Goal: Task Accomplishment & Management: Manage account settings

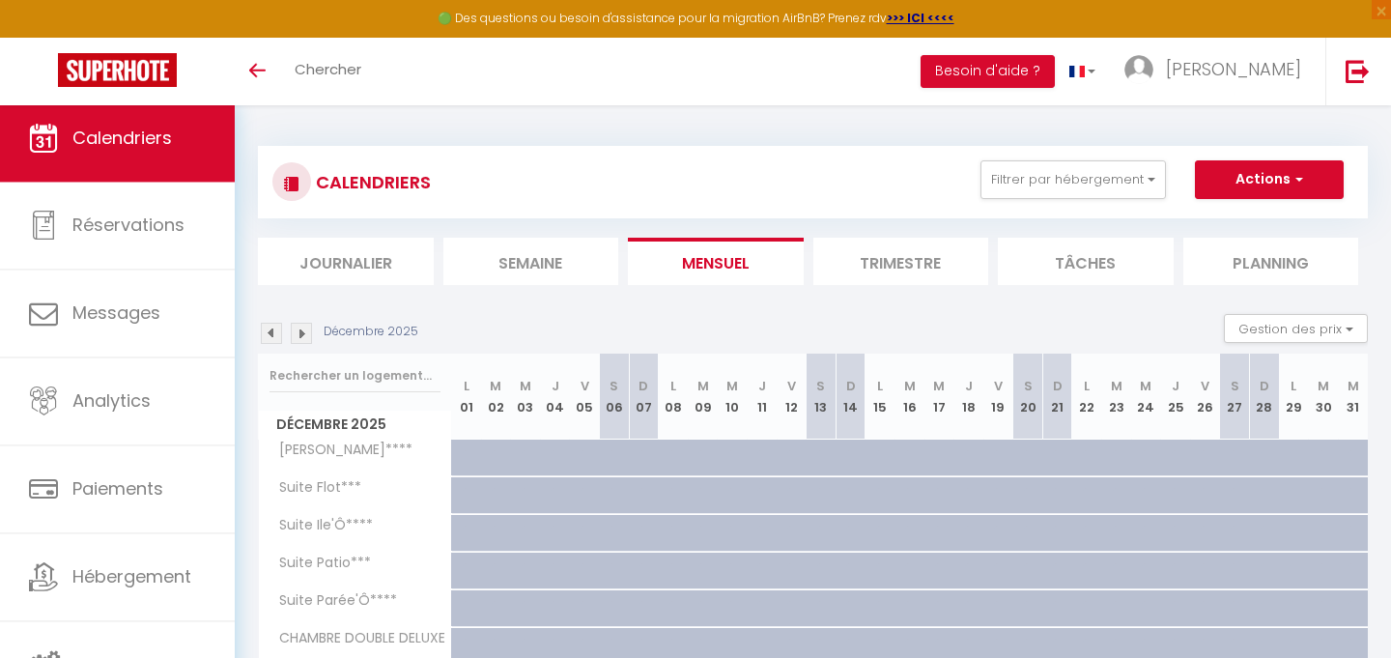
scroll to position [104, 0]
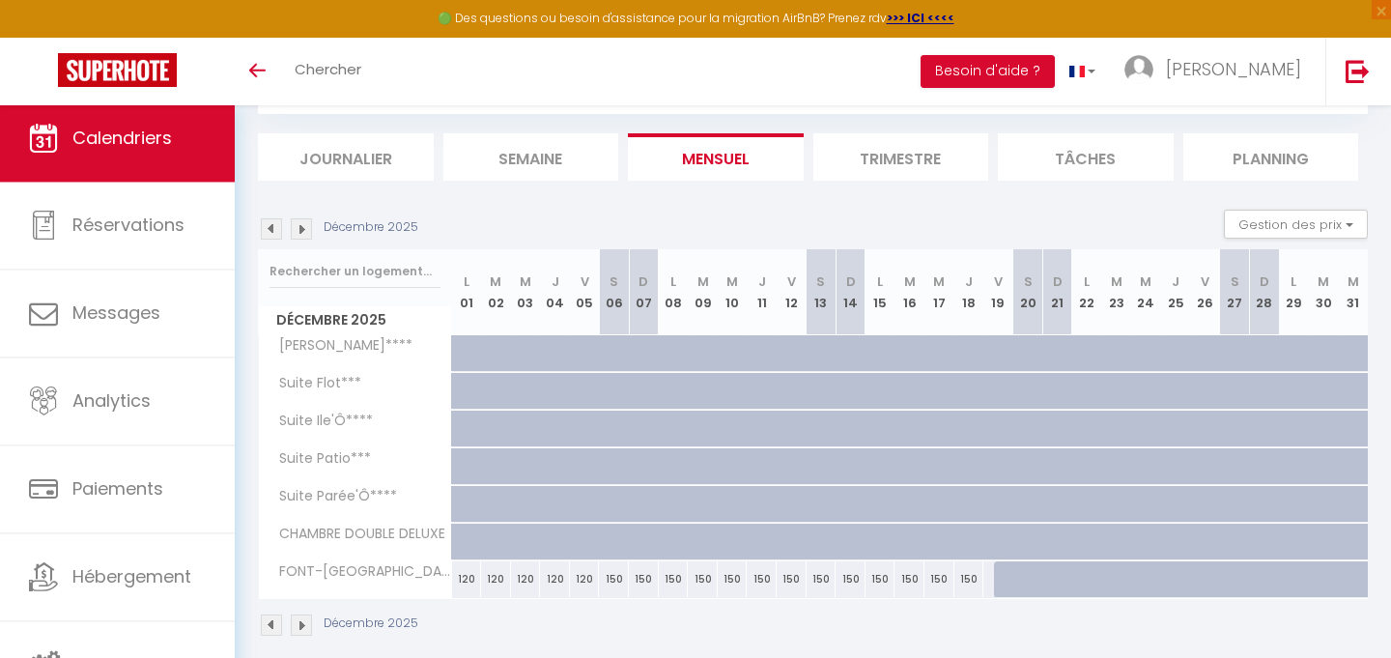
click at [885, 158] on li "Trimestre" at bounding box center [901, 156] width 176 height 47
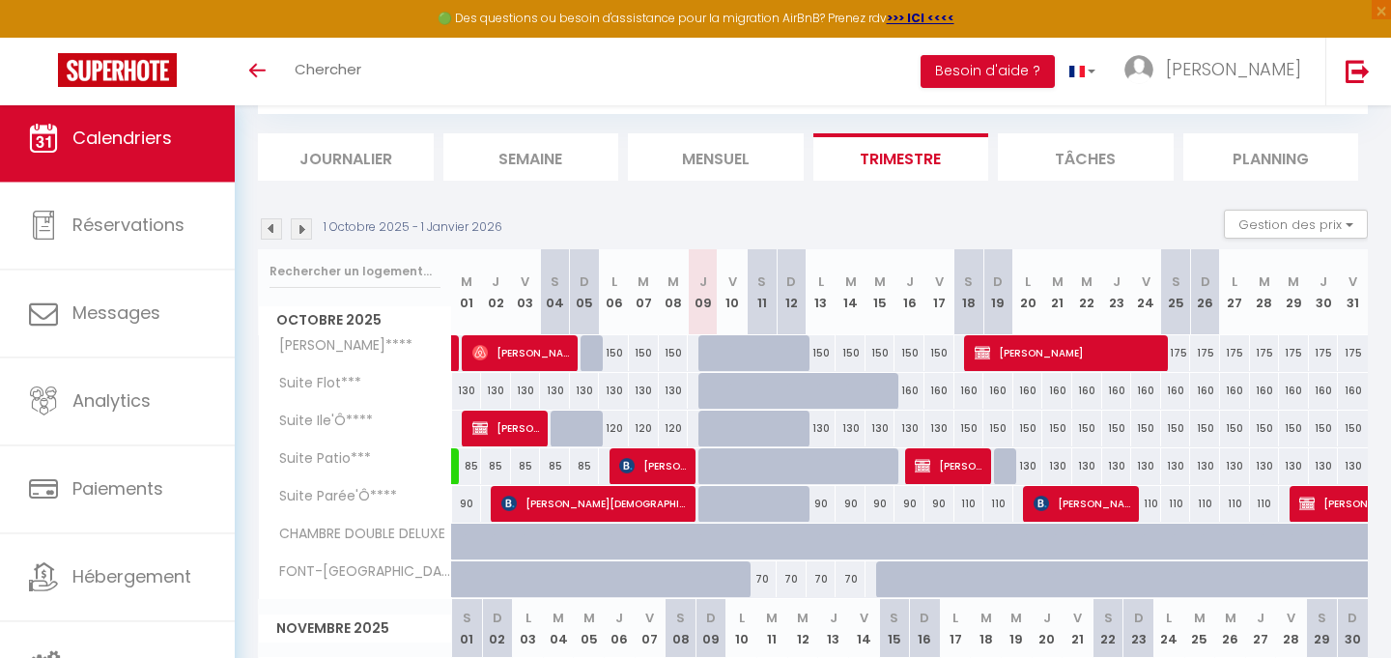
click at [273, 225] on img at bounding box center [271, 228] width 21 height 21
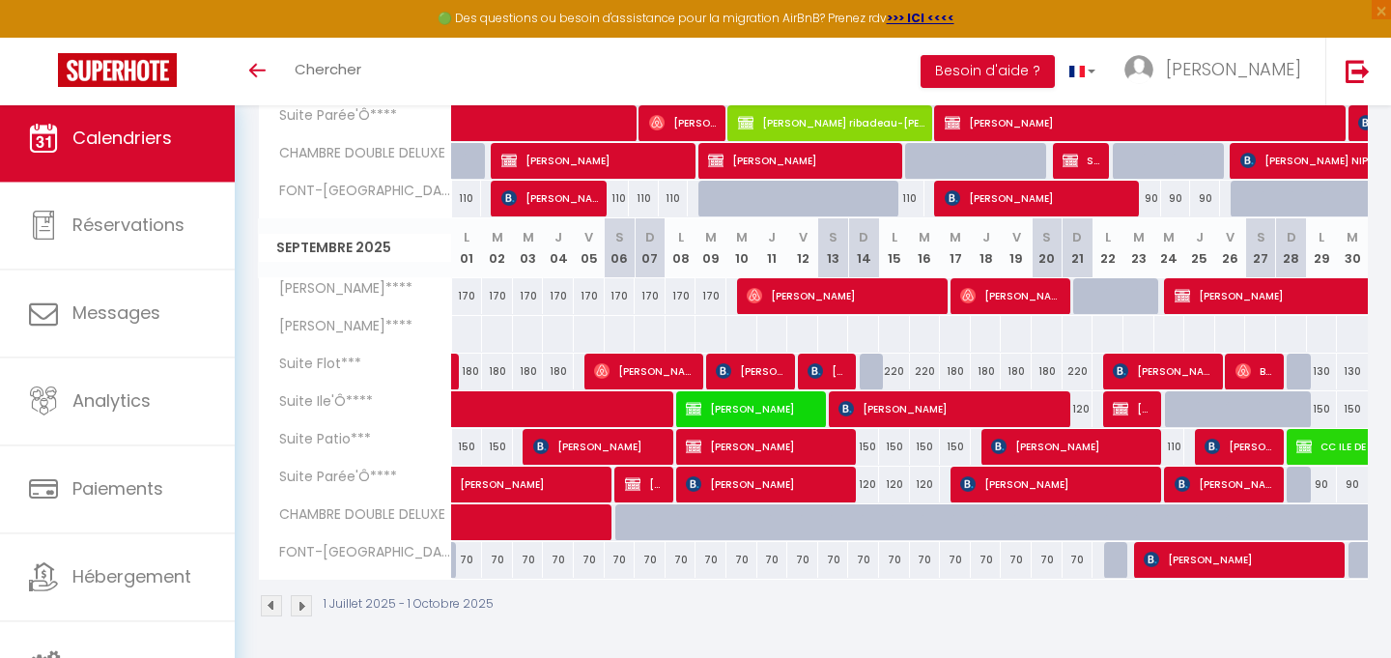
scroll to position [882, 0]
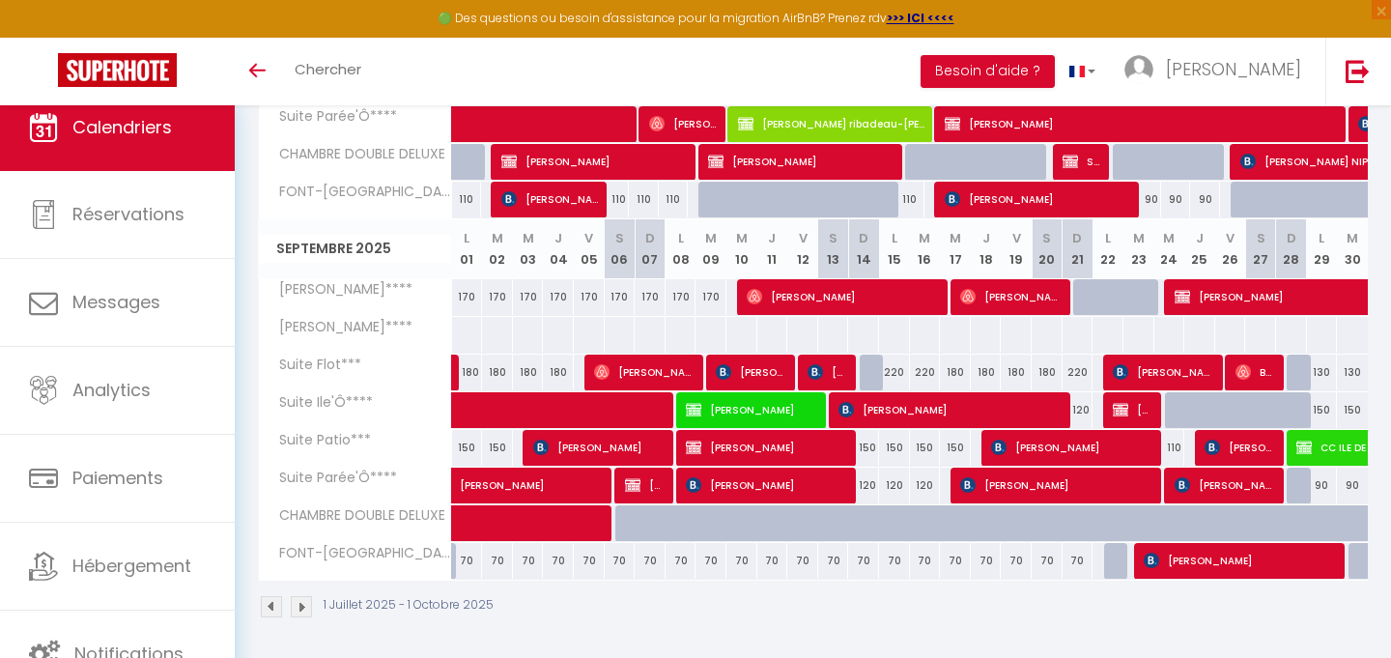
click at [713, 416] on span "[PERSON_NAME]" at bounding box center [750, 409] width 129 height 37
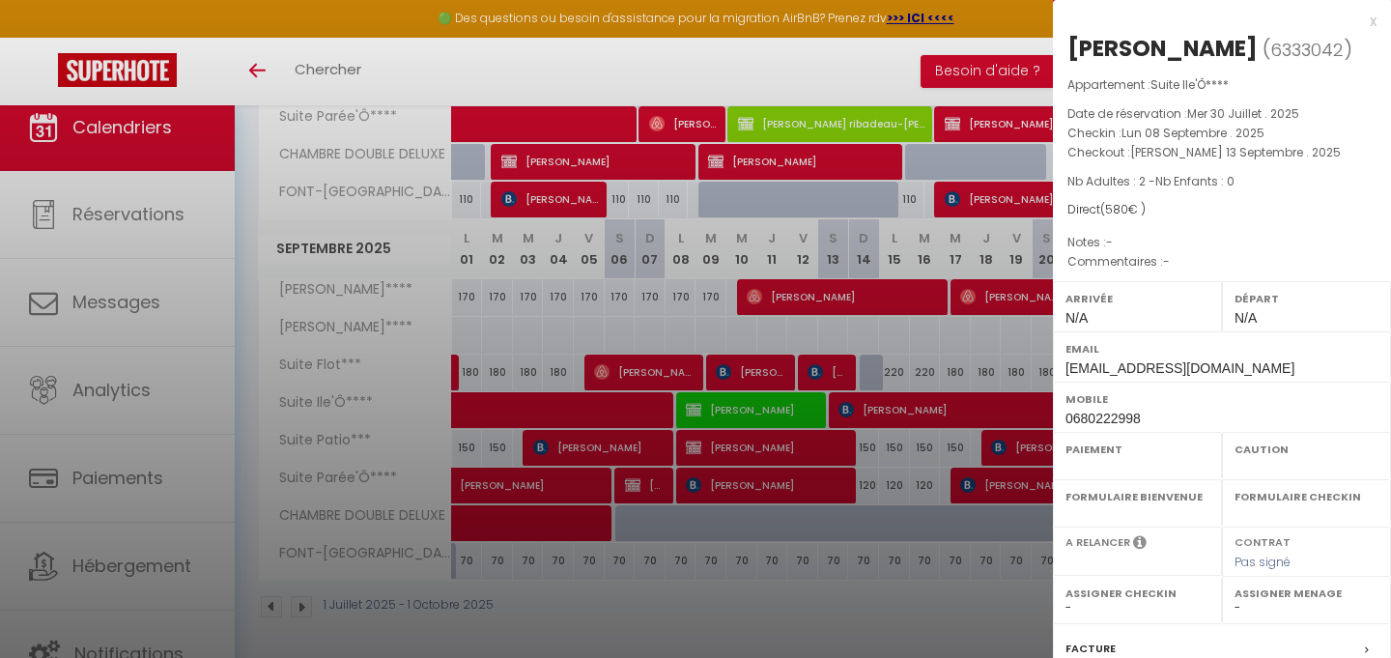
select select "OK"
select select "KO"
select select "0"
select select "1"
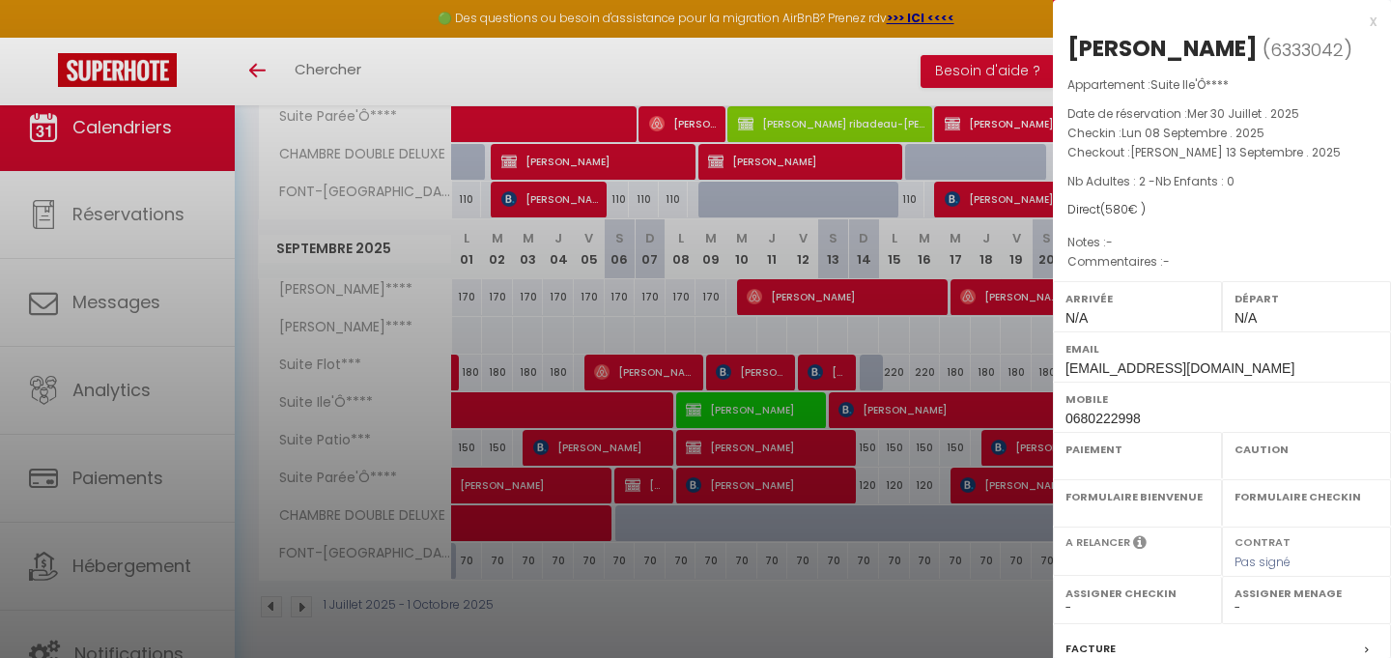
select select
click at [654, 587] on div at bounding box center [695, 329] width 1391 height 658
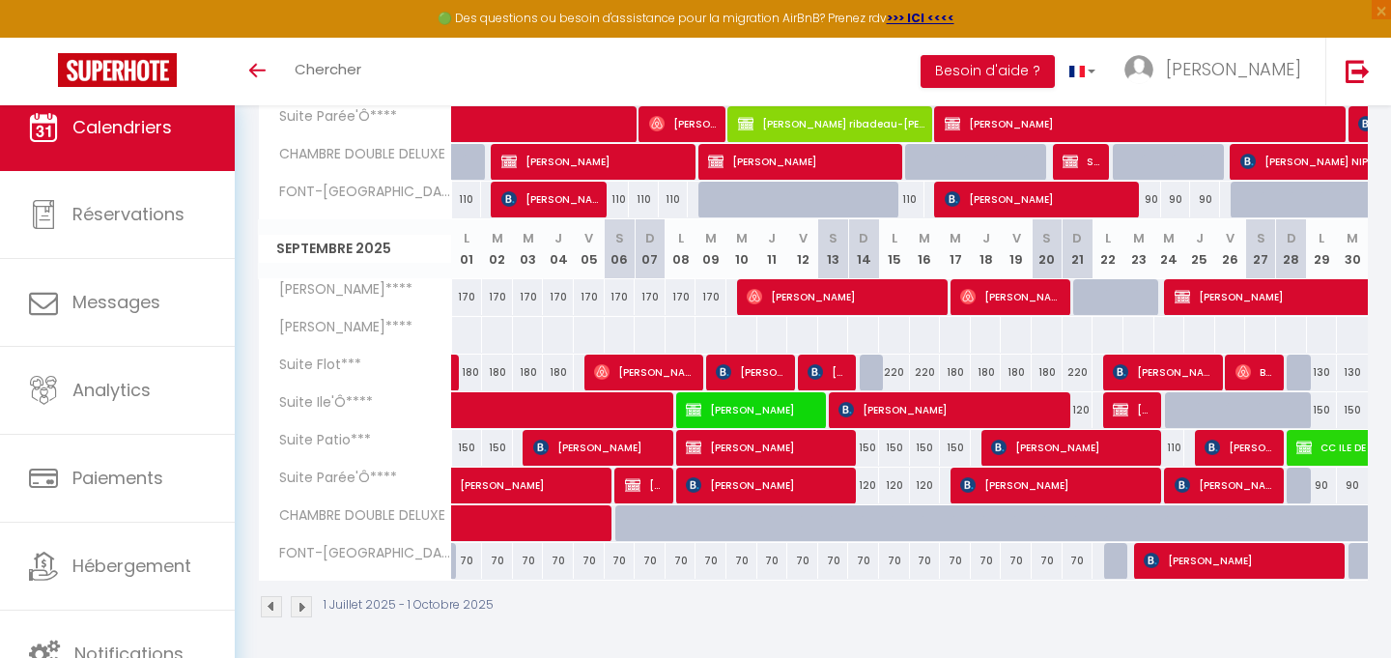
click at [742, 445] on span "[PERSON_NAME]" at bounding box center [765, 447] width 159 height 37
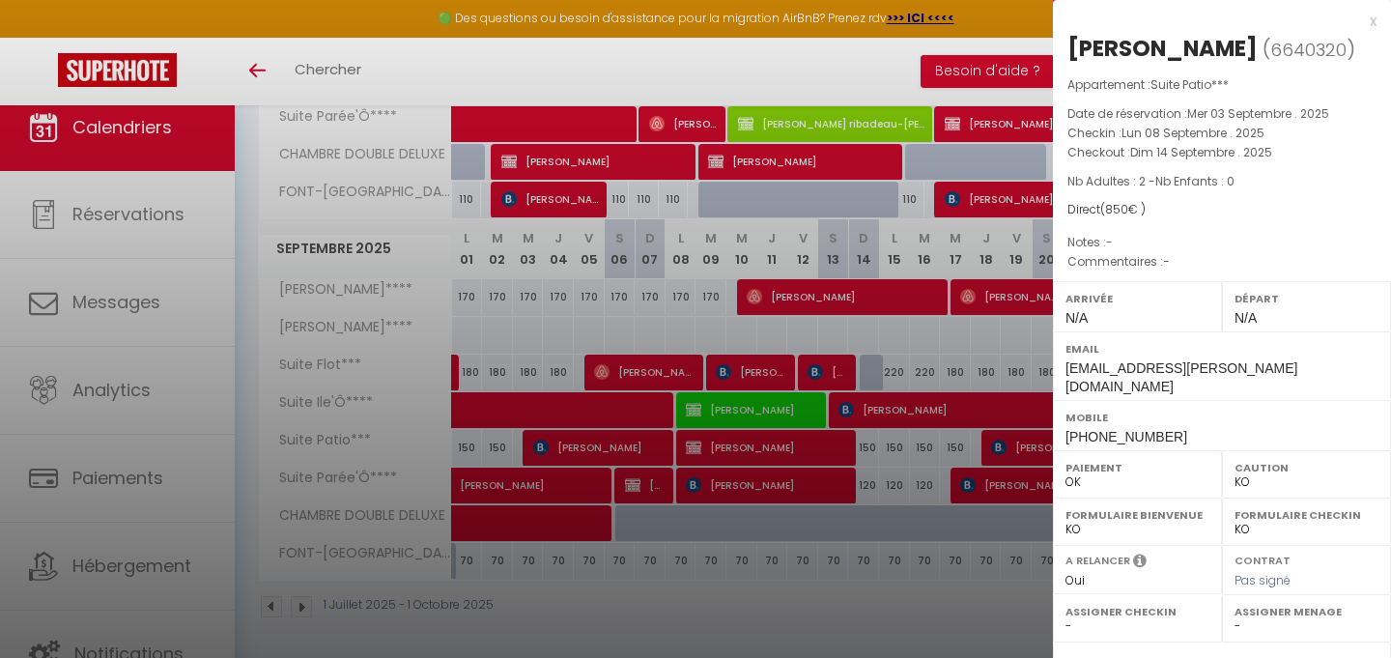
click at [702, 596] on div at bounding box center [695, 329] width 1391 height 658
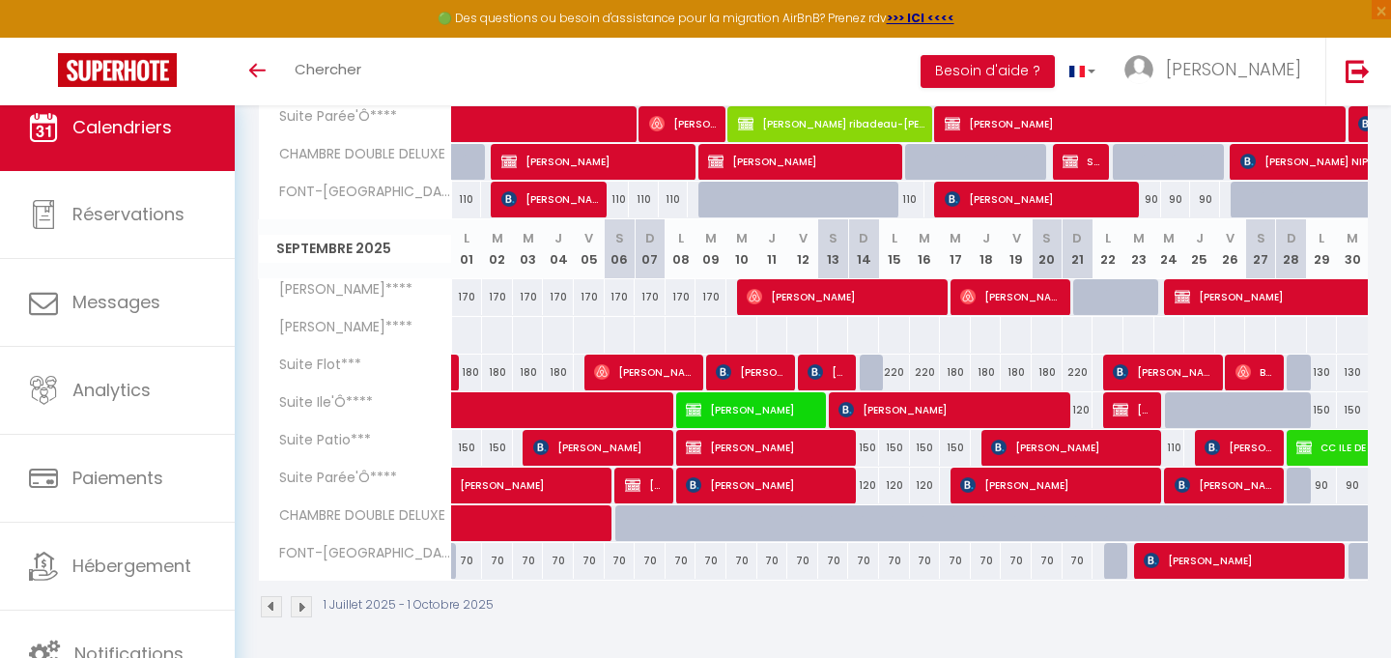
click at [607, 365] on img at bounding box center [601, 371] width 15 height 15
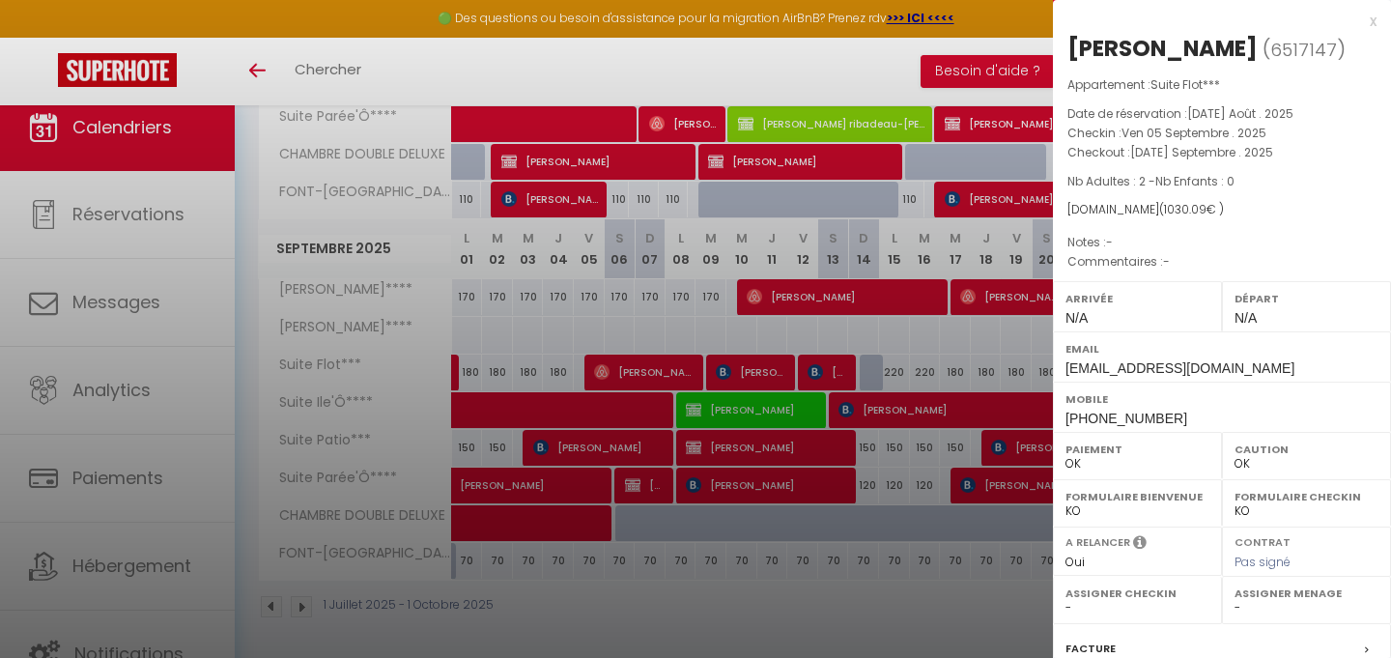
drag, startPoint x: 1071, startPoint y: 45, endPoint x: 1155, endPoint y: 44, distance: 84.0
click at [1155, 44] on h2 "[PERSON_NAME] ( 6517147 )" at bounding box center [1221, 49] width 309 height 33
copy h2 "[PERSON_NAME]"
click at [650, 369] on div at bounding box center [695, 329] width 1391 height 658
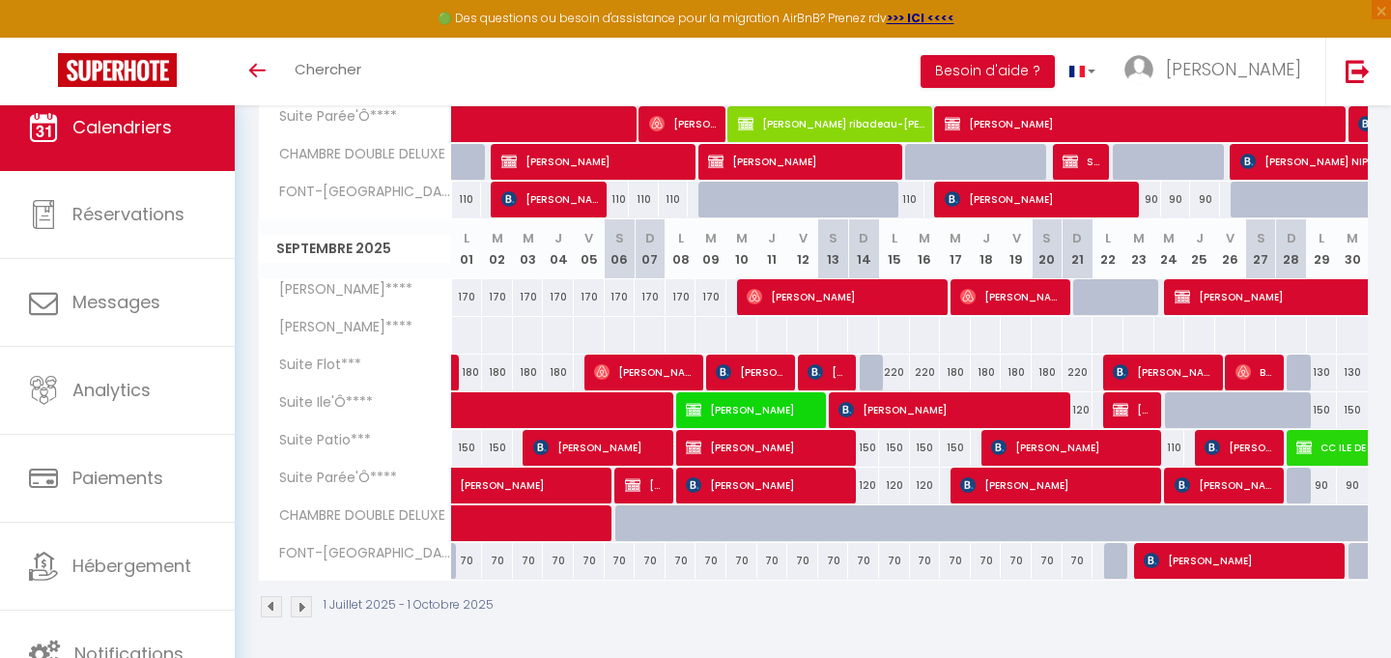
click at [650, 369] on span "[PERSON_NAME]" at bounding box center [643, 372] width 99 height 37
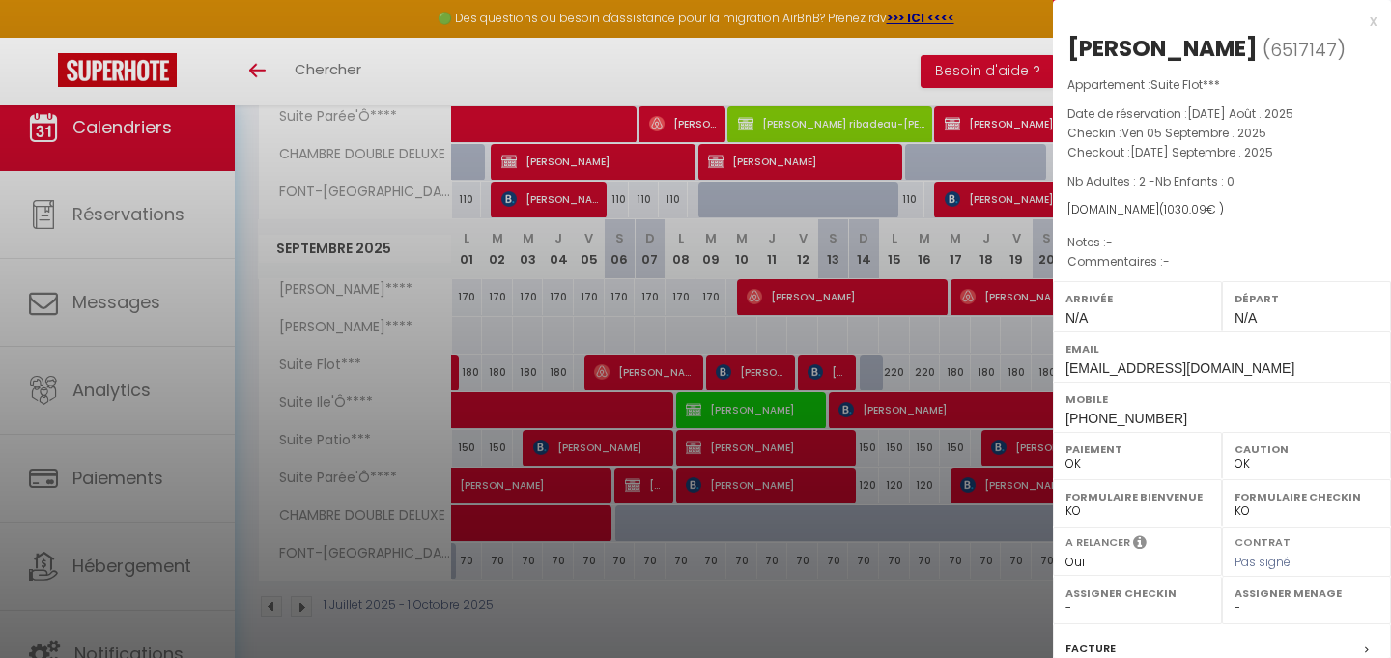
click at [613, 411] on div at bounding box center [695, 329] width 1391 height 658
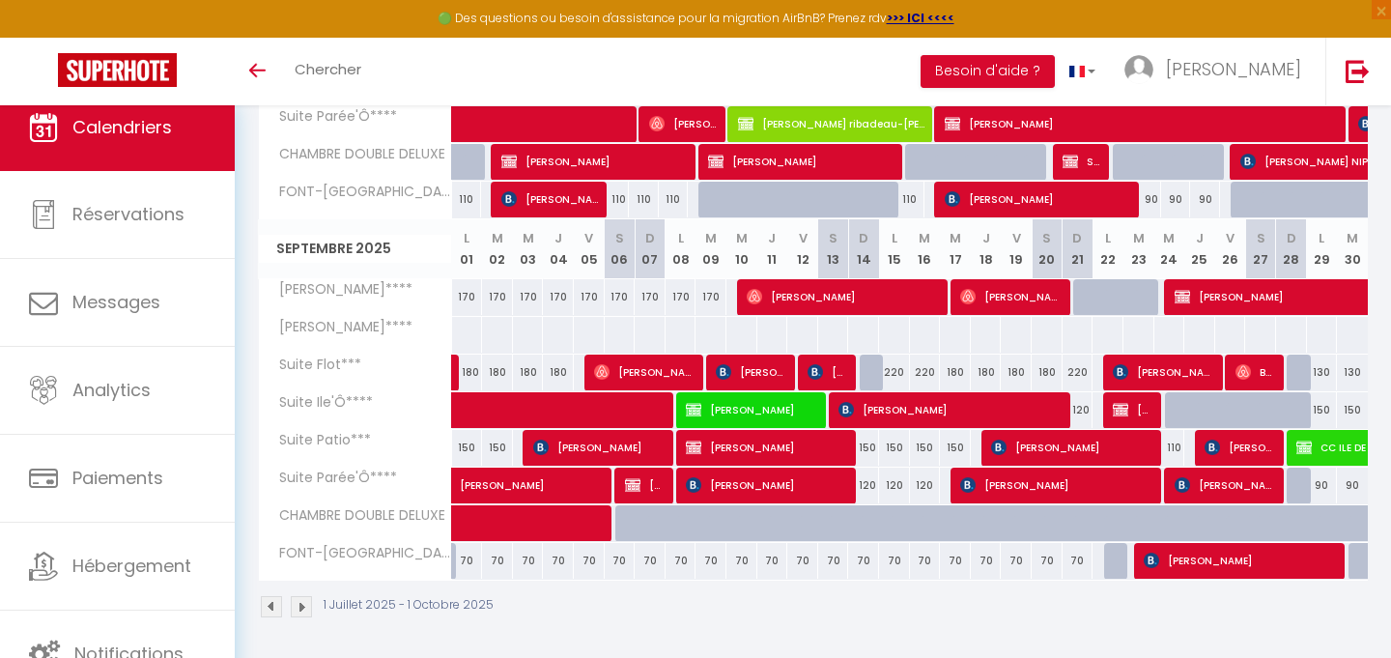
click at [800, 478] on span "[PERSON_NAME]" at bounding box center [765, 485] width 159 height 37
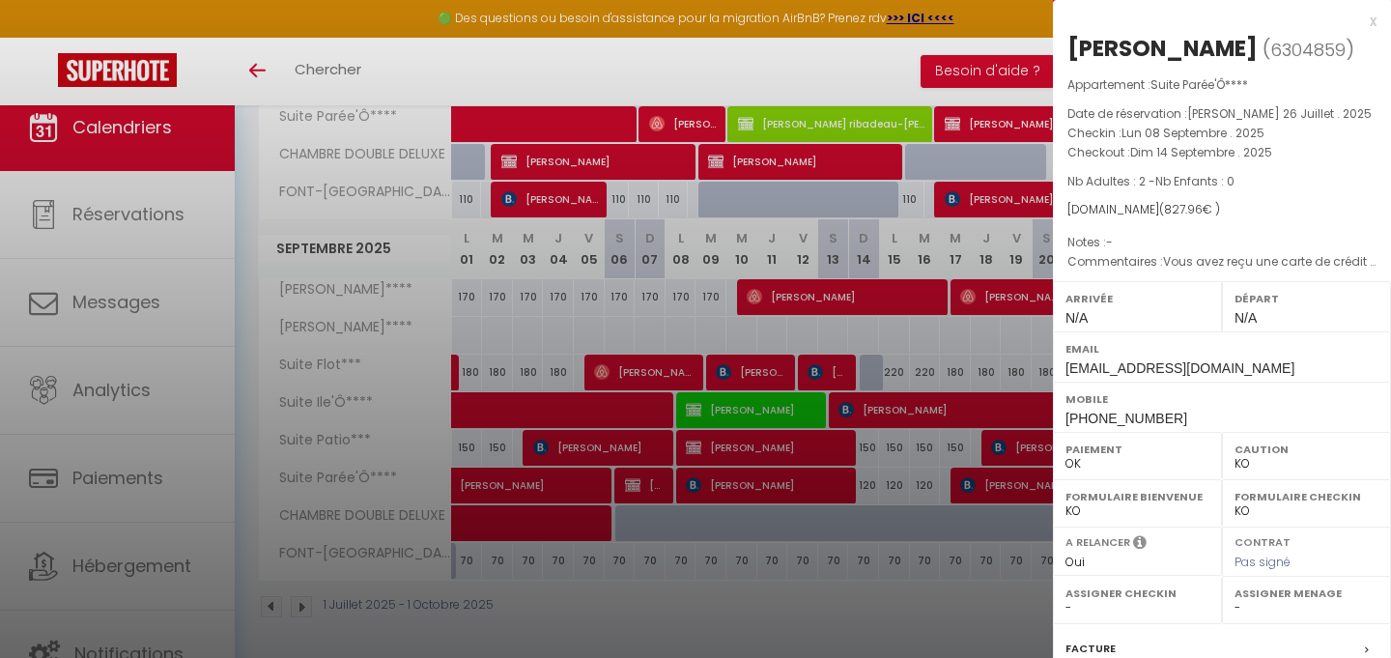
click at [793, 591] on div at bounding box center [695, 329] width 1391 height 658
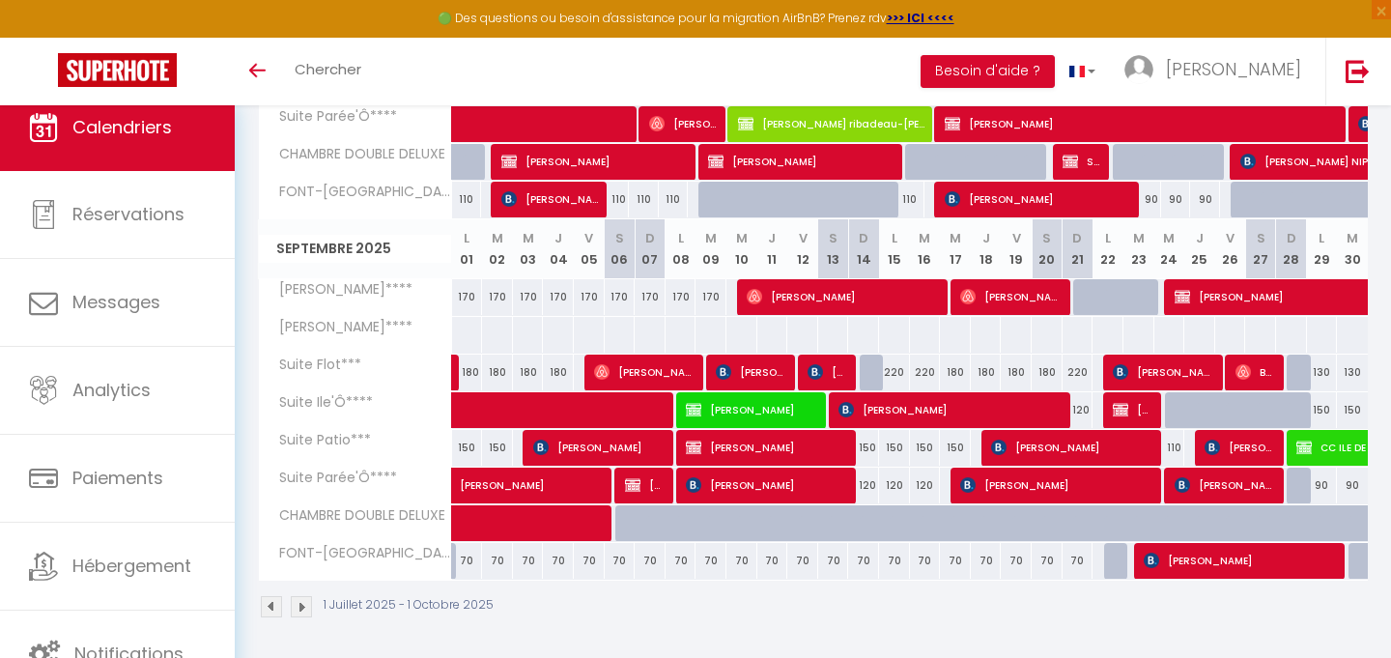
click at [1033, 487] on span "[PERSON_NAME]" at bounding box center [1054, 485] width 189 height 37
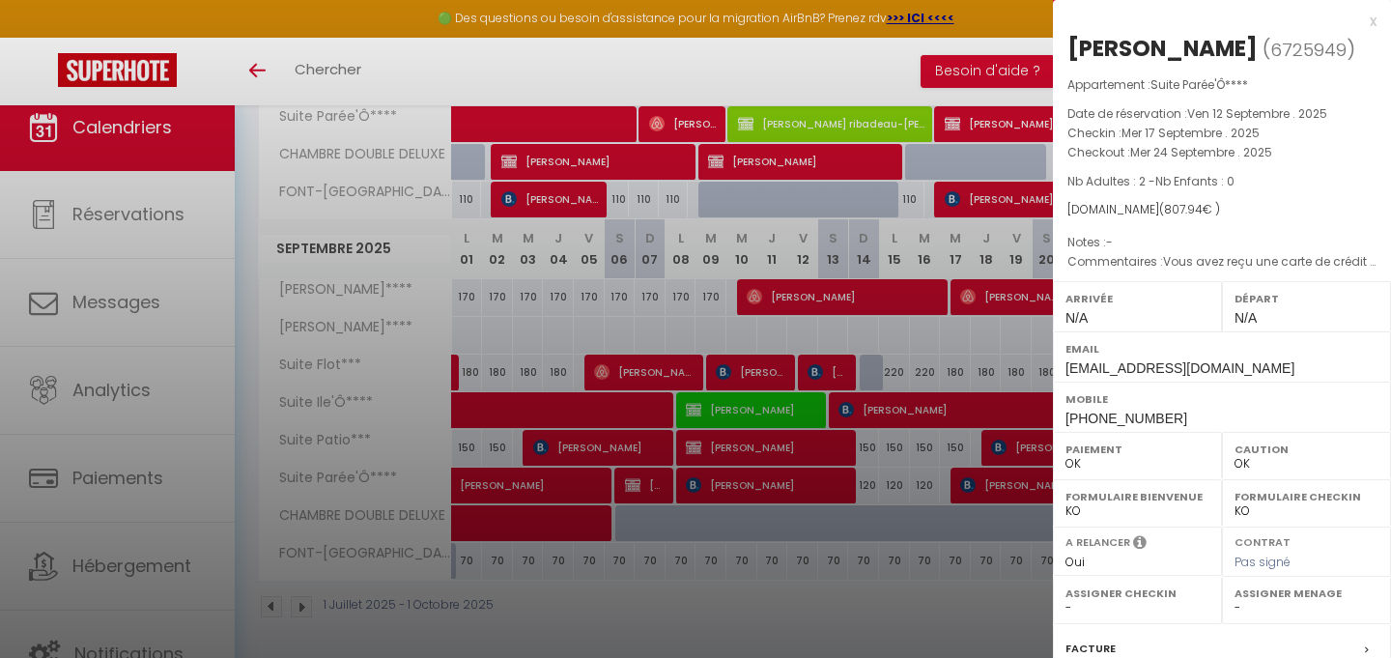
drag, startPoint x: 1071, startPoint y: 47, endPoint x: 1226, endPoint y: 51, distance: 154.6
click at [1226, 51] on div "[PERSON_NAME]" at bounding box center [1162, 48] width 190 height 31
copy div "[PERSON_NAME]"
click at [723, 436] on div at bounding box center [695, 329] width 1391 height 658
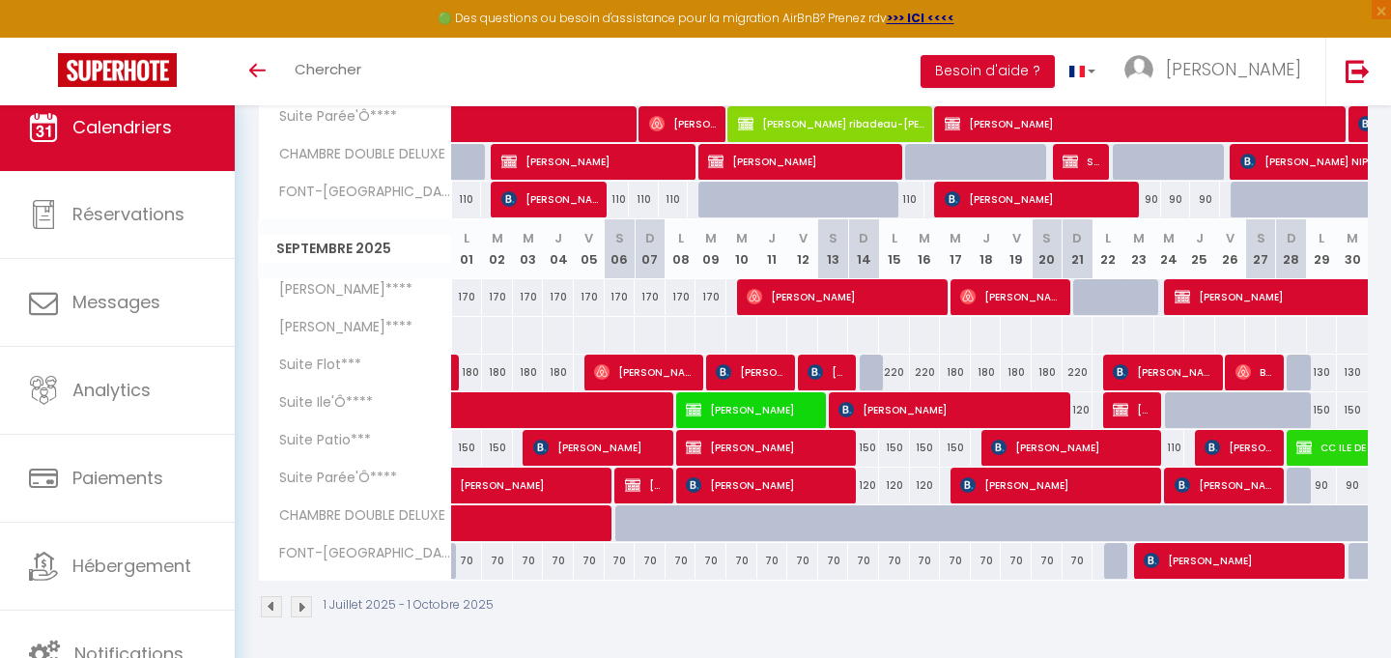
click at [753, 482] on span "[PERSON_NAME]" at bounding box center [765, 485] width 159 height 37
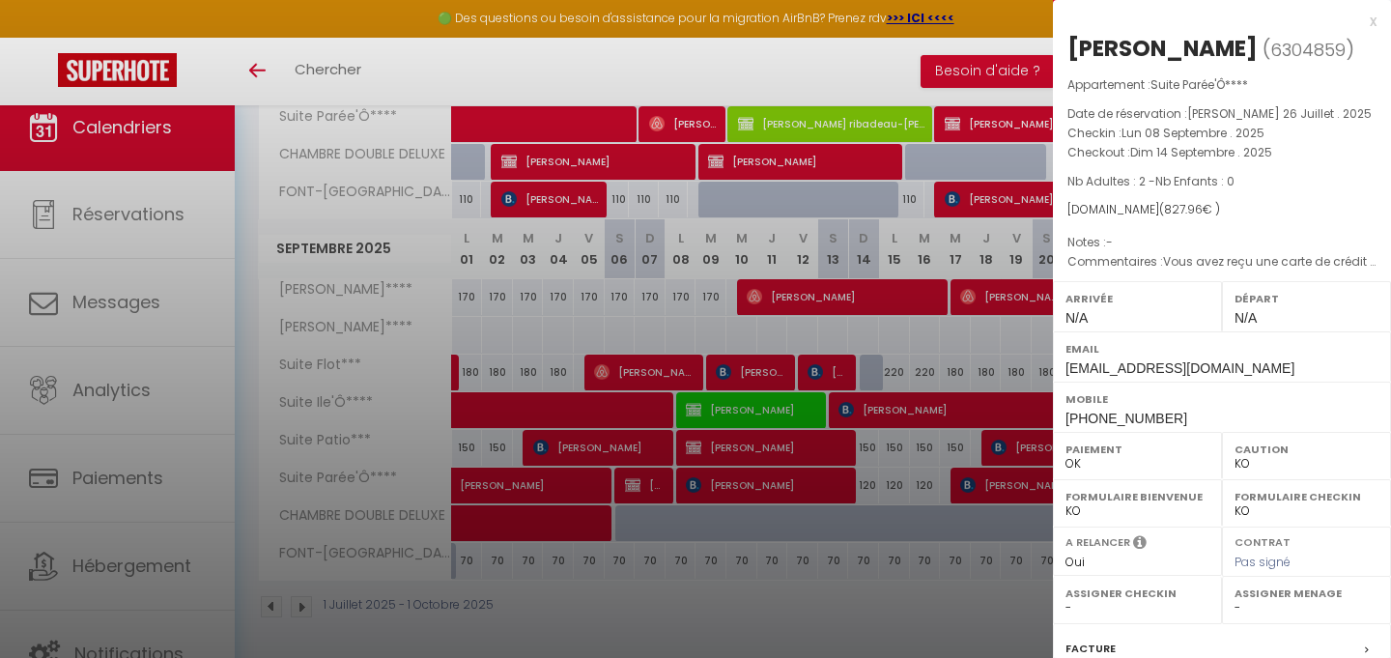
click at [1050, 487] on div at bounding box center [695, 329] width 1391 height 658
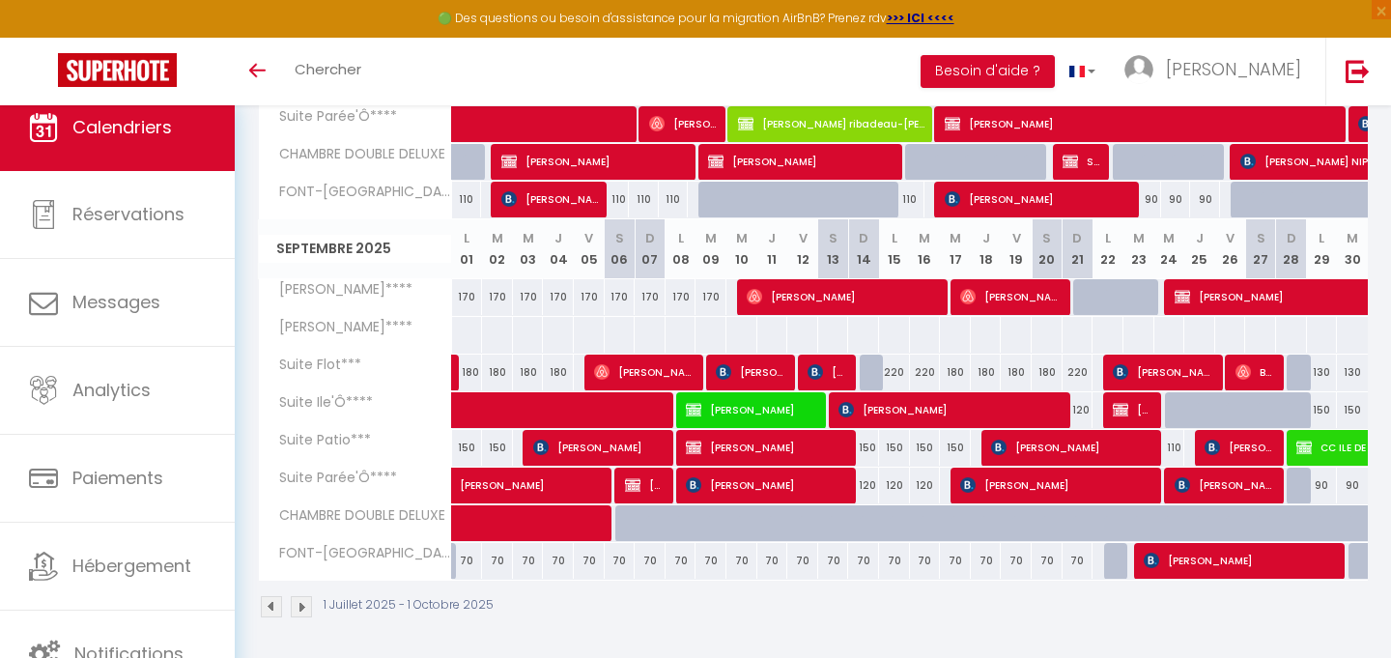
click at [1010, 490] on span "[PERSON_NAME]" at bounding box center [1054, 485] width 189 height 37
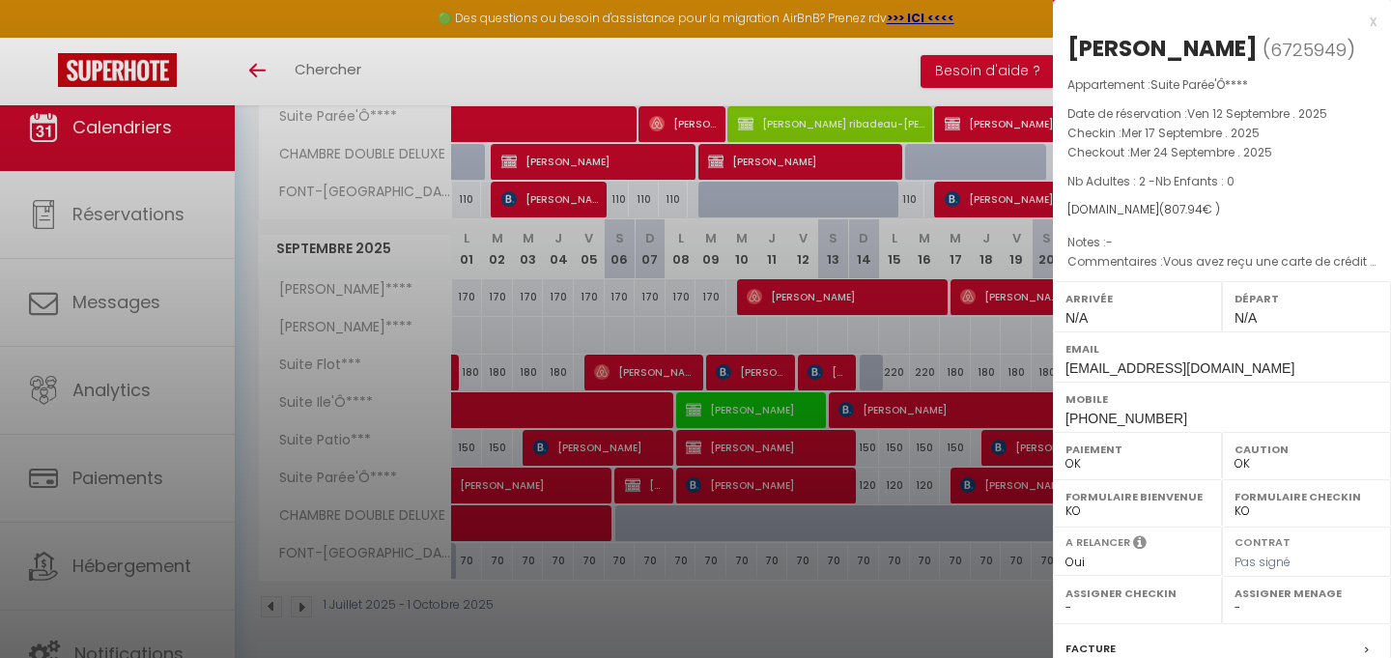
click at [762, 561] on div at bounding box center [695, 329] width 1391 height 658
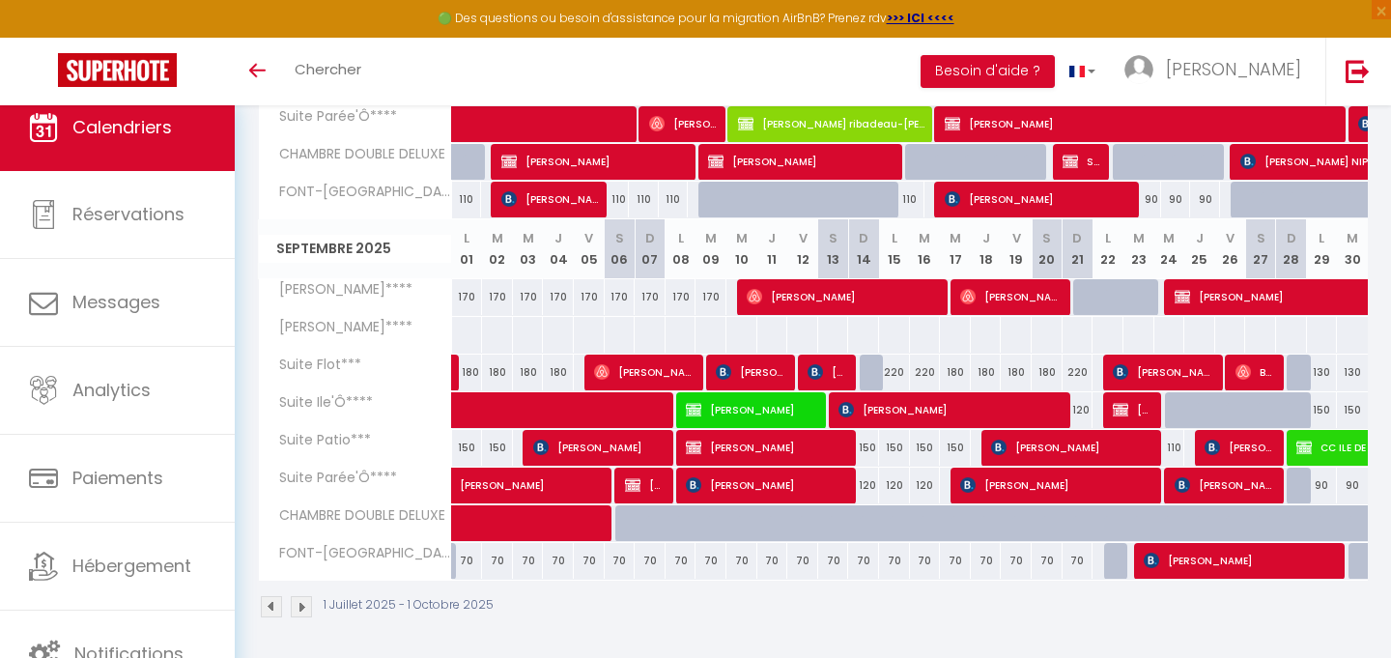
click at [822, 359] on span "[PERSON_NAME]" at bounding box center [828, 372] width 40 height 37
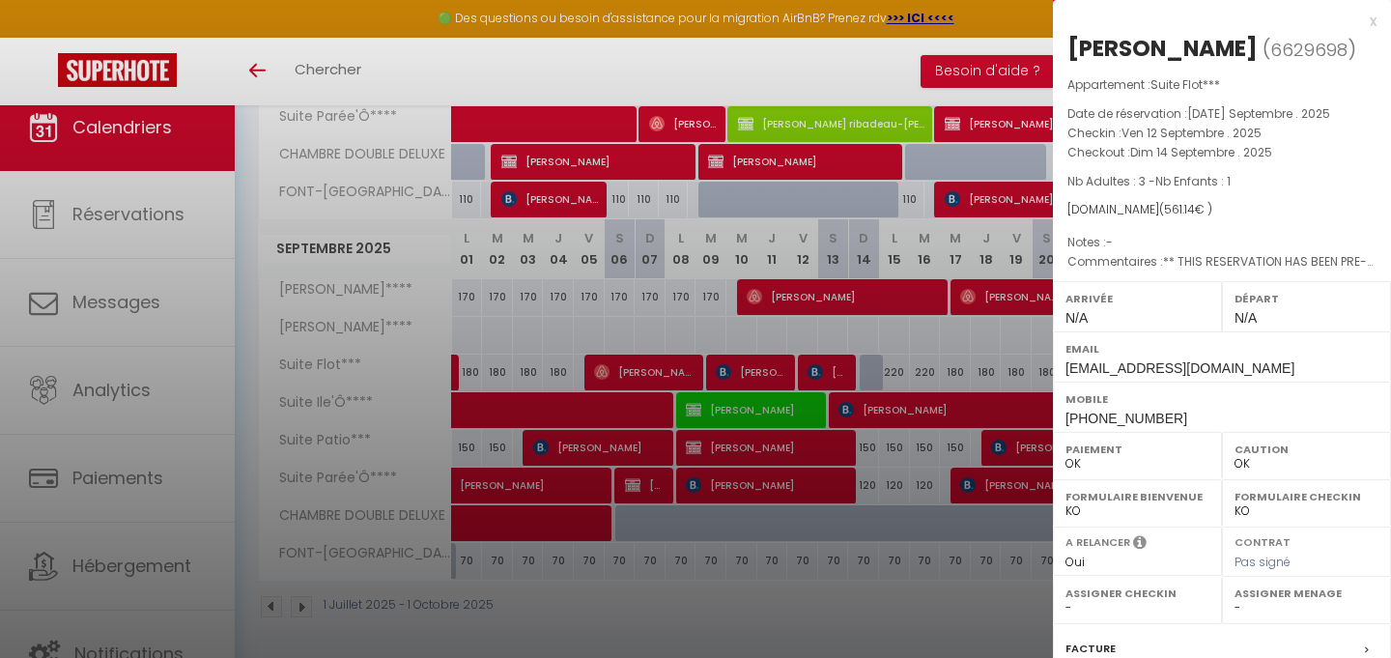
select select "KO"
click at [813, 481] on div at bounding box center [695, 329] width 1391 height 658
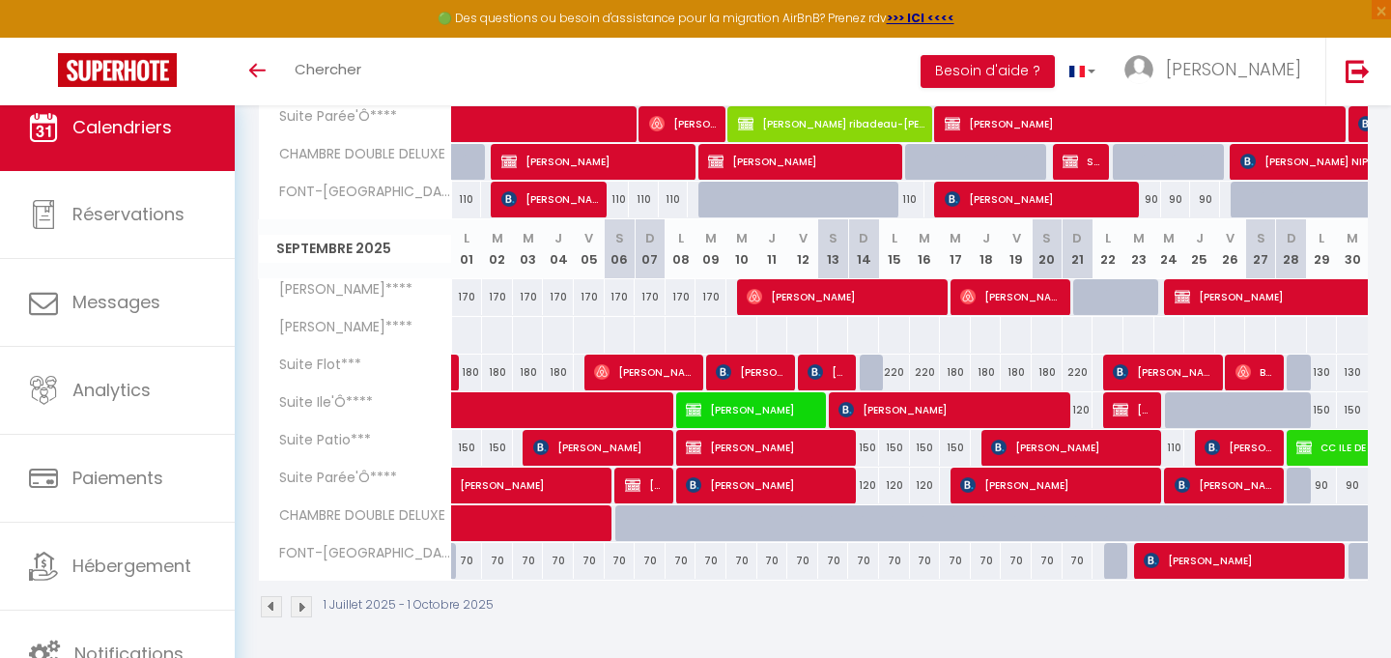
click at [814, 488] on span "[PERSON_NAME]" at bounding box center [765, 485] width 159 height 37
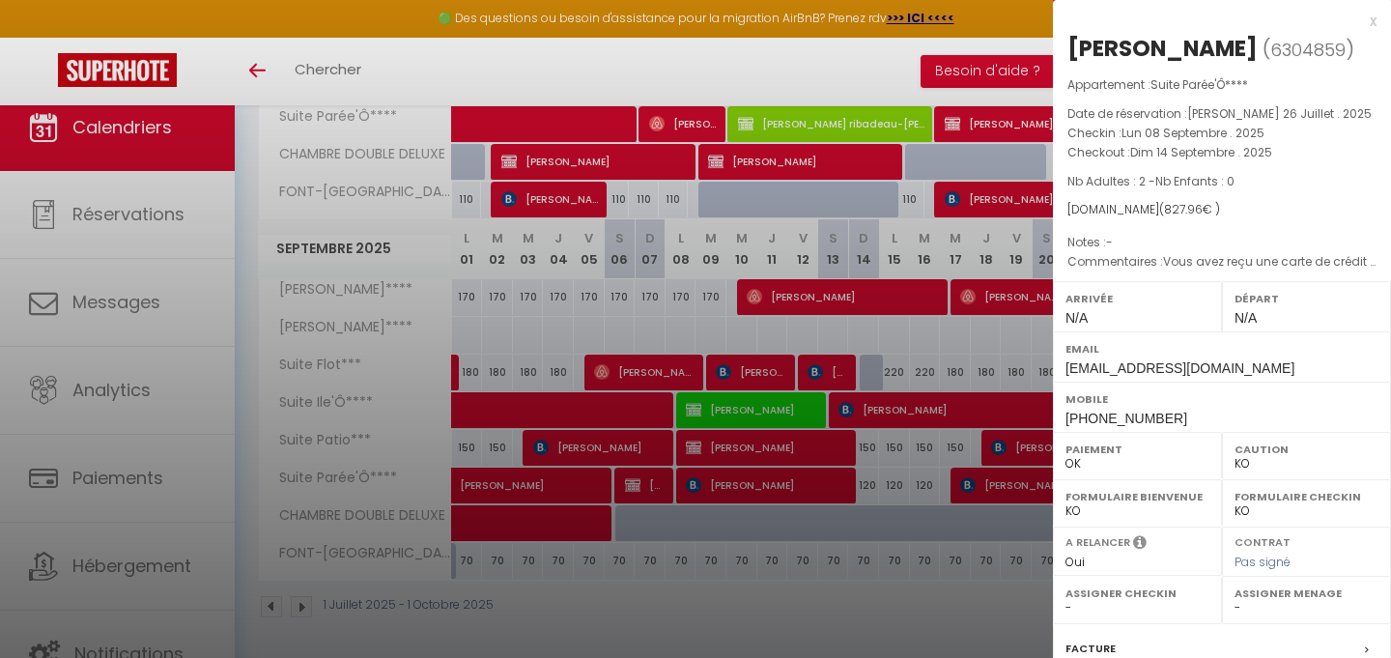
click at [761, 365] on div at bounding box center [695, 329] width 1391 height 658
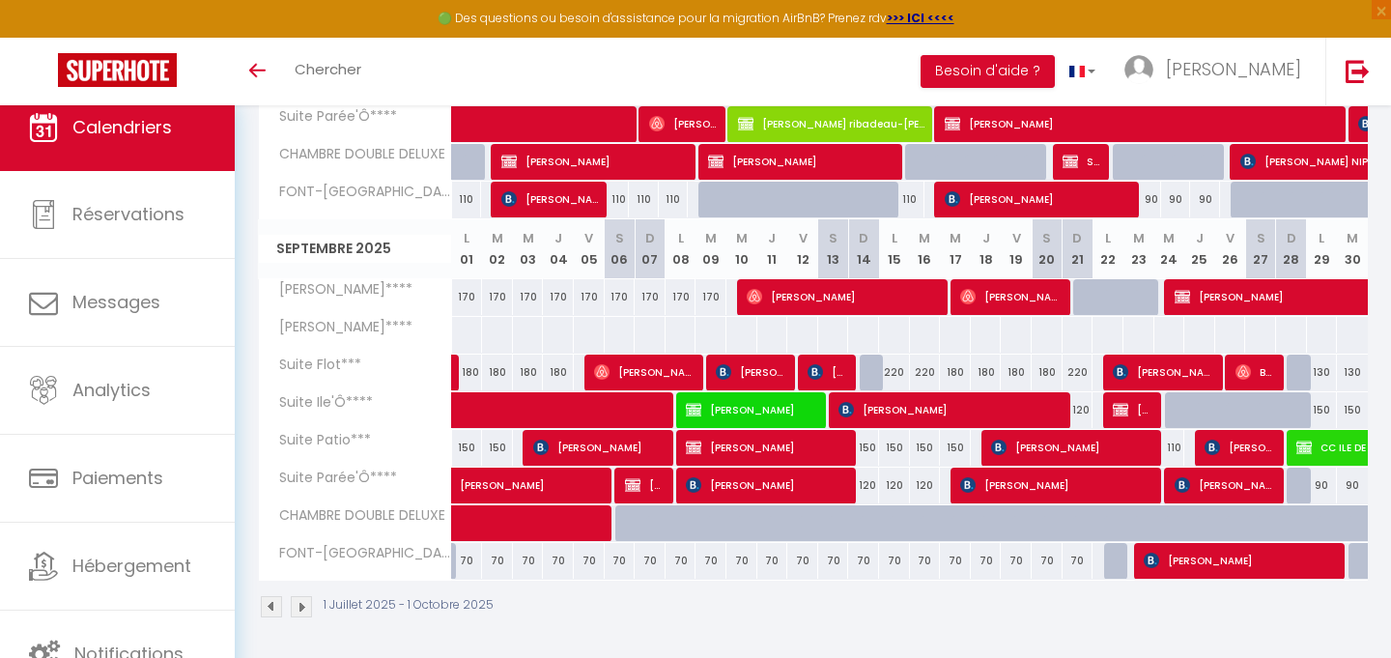
click at [761, 367] on span "[PERSON_NAME]" at bounding box center [751, 372] width 70 height 37
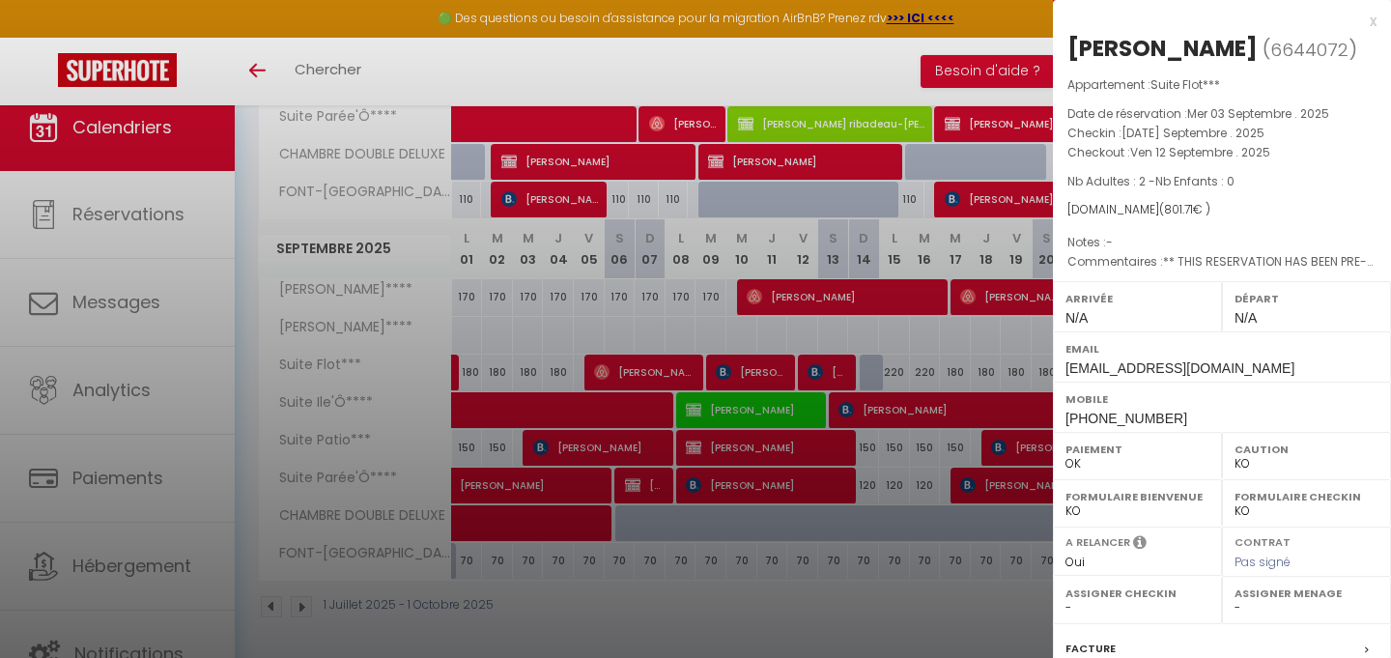
click at [889, 540] on div at bounding box center [695, 329] width 1391 height 658
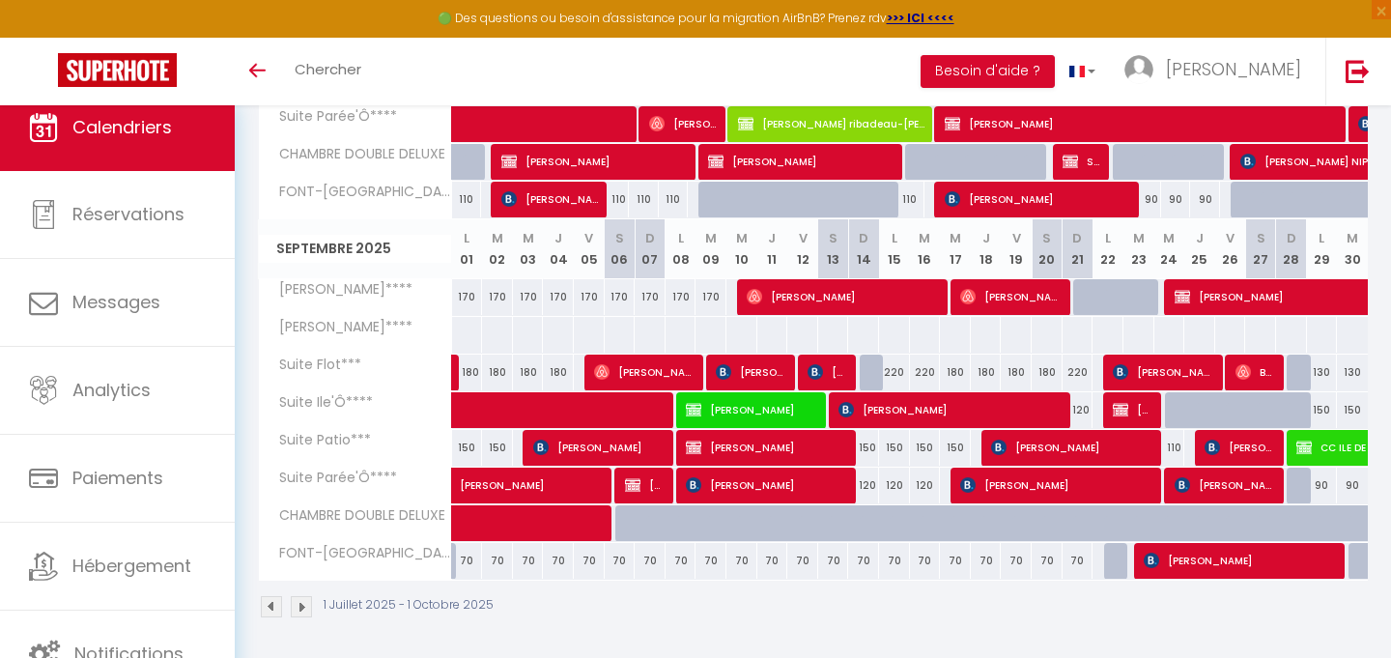
click at [1166, 372] on span "[PERSON_NAME]" at bounding box center [1162, 372] width 99 height 37
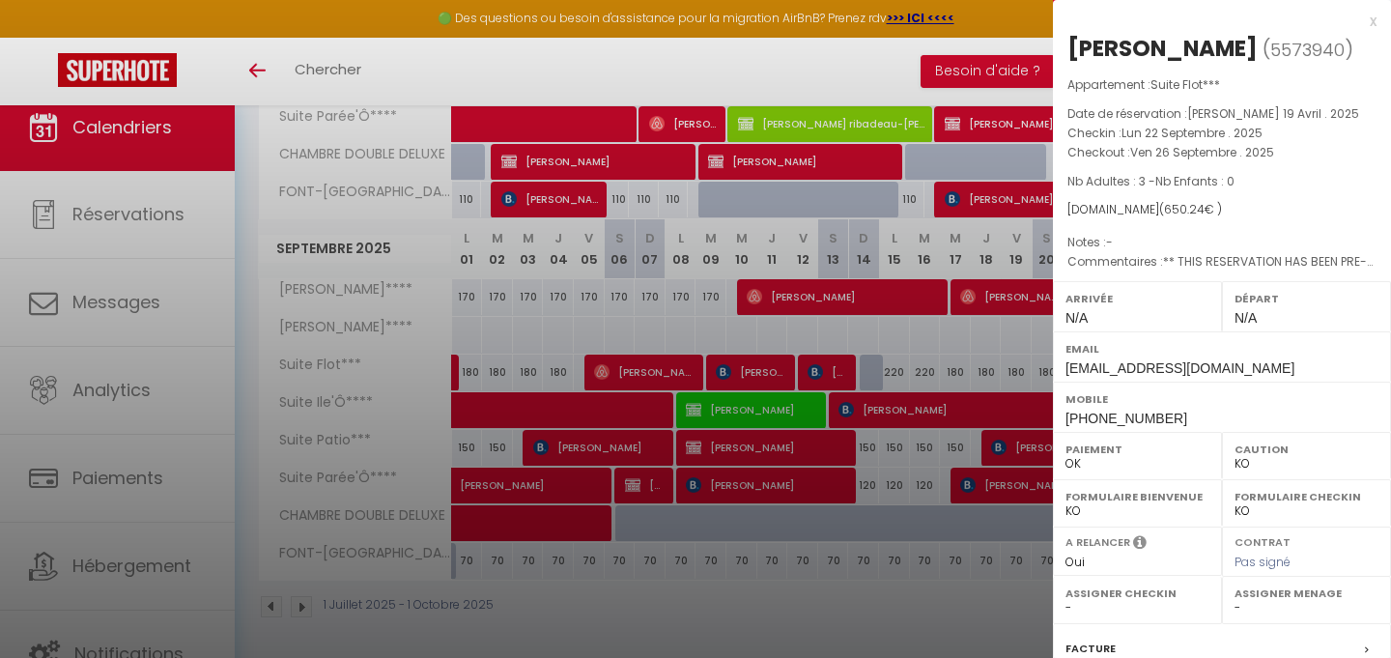
drag, startPoint x: 1194, startPoint y: 46, endPoint x: 1071, endPoint y: 47, distance: 122.7
click at [1071, 47] on h2 "[PERSON_NAME] ( 5573940 )" at bounding box center [1221, 49] width 309 height 33
copy div "[PERSON_NAME]"
click at [1167, 209] on span "650.24" at bounding box center [1184, 209] width 41 height 16
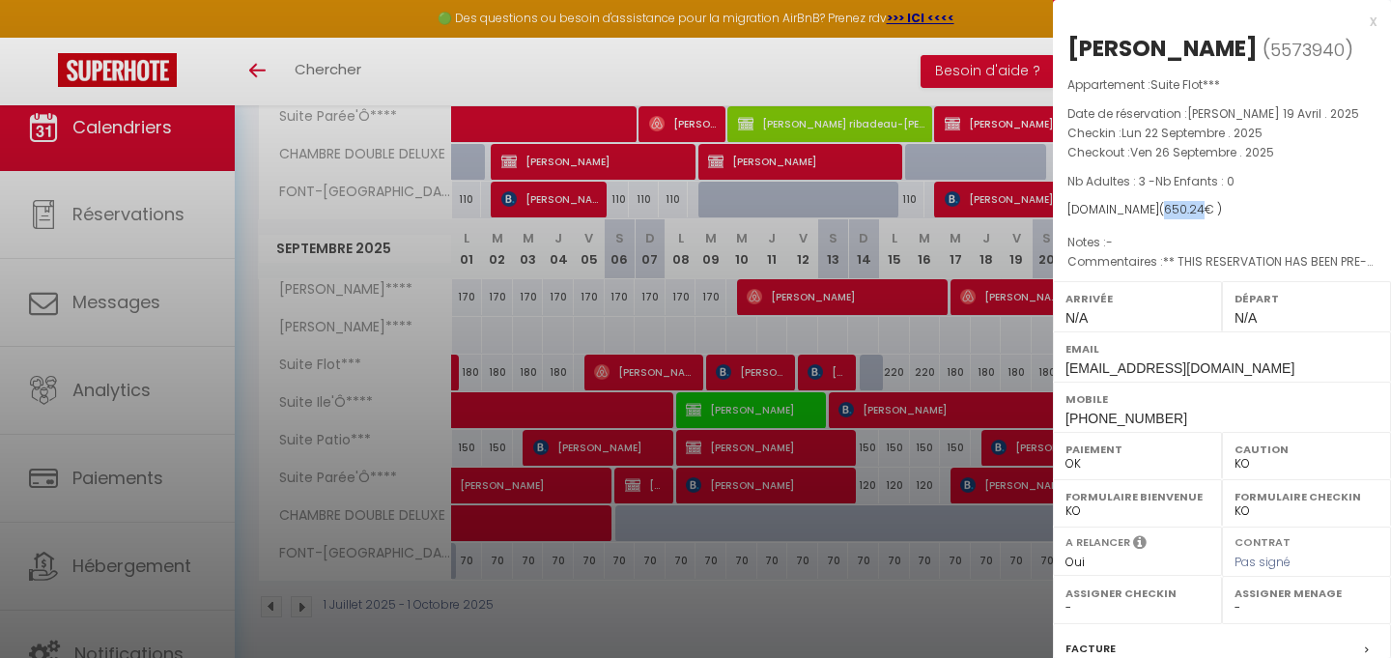
click at [1167, 209] on span "650.24" at bounding box center [1184, 209] width 41 height 16
copy span "650.24"
